Goal: Find specific page/section: Find specific page/section

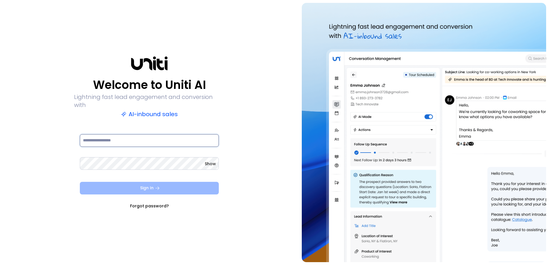
type input "**********"
click at [164, 187] on button "Sign In" at bounding box center [149, 188] width 139 height 13
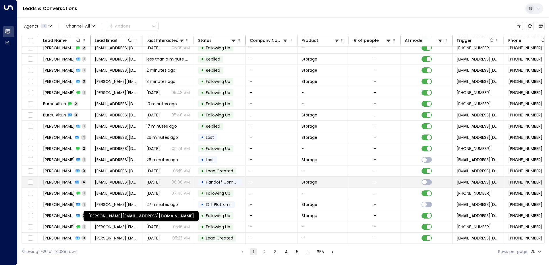
scroll to position [28, 0]
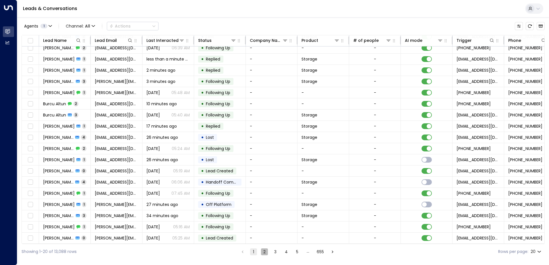
click at [264, 251] on button "2" at bounding box center [264, 252] width 7 height 7
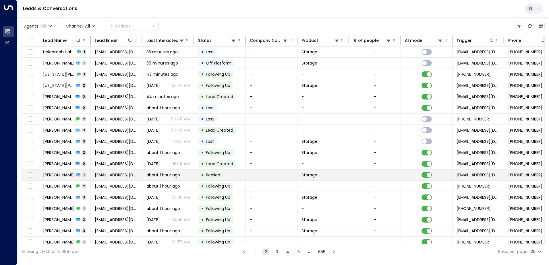
scroll to position [28, 0]
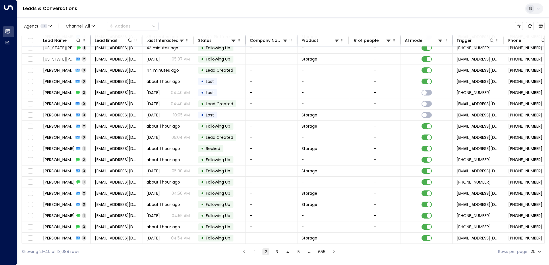
click at [275, 252] on button "3" at bounding box center [276, 252] width 7 height 7
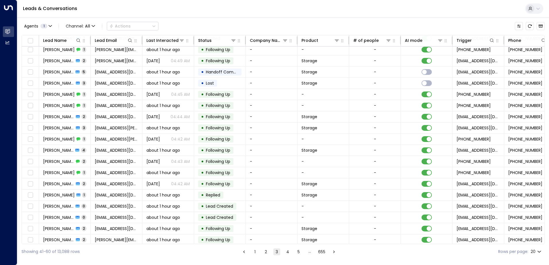
scroll to position [28, 0]
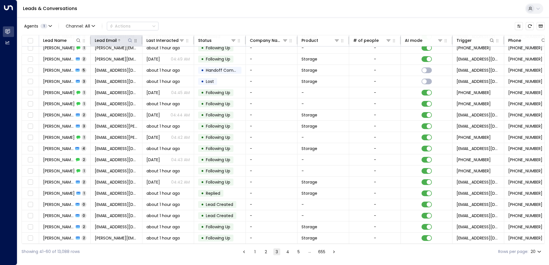
click at [130, 41] on icon at bounding box center [130, 40] width 5 height 5
type input "*****"
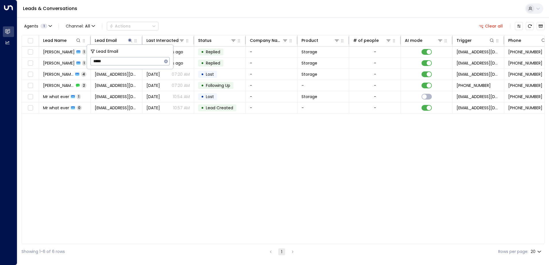
click at [117, 151] on div "Lead Name Lead Email Last Interacted Status Company Name Product # of people AI…" at bounding box center [283, 139] width 523 height 209
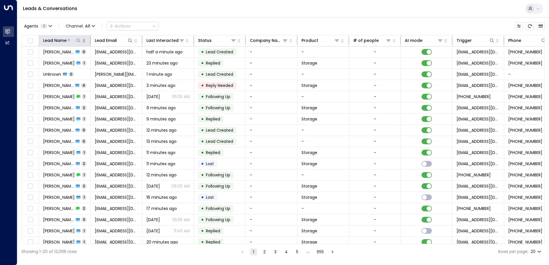
click at [78, 41] on icon at bounding box center [78, 40] width 5 height 5
type input "******"
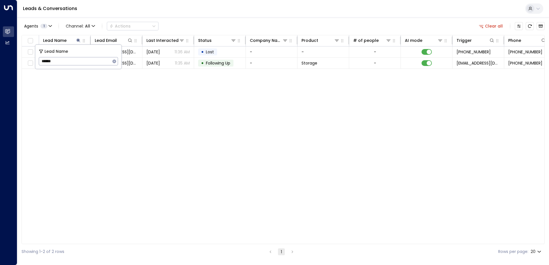
click at [123, 84] on div "Lead Name Lead Email Last Interacted Status Company Name Product # of people AI…" at bounding box center [283, 139] width 523 height 209
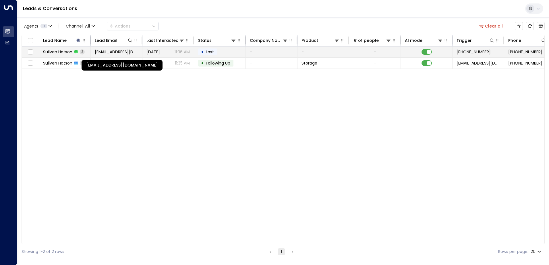
click at [117, 51] on span "suilven.hotson@hotmail.co.uk" at bounding box center [116, 52] width 43 height 6
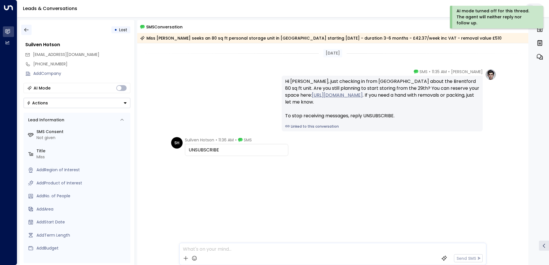
click at [25, 29] on icon "button" at bounding box center [26, 30] width 4 height 4
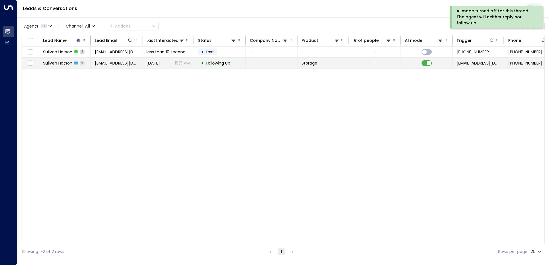
click at [70, 65] on span "Suilven Hotson" at bounding box center [57, 63] width 29 height 6
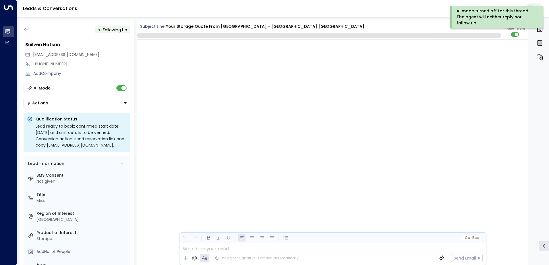
scroll to position [599, 0]
